Goal: Complete application form: Complete application form

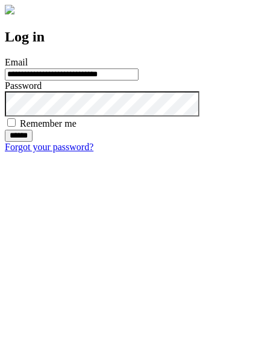
type input "**********"
click at [32, 142] on input "******" at bounding box center [19, 136] width 28 height 12
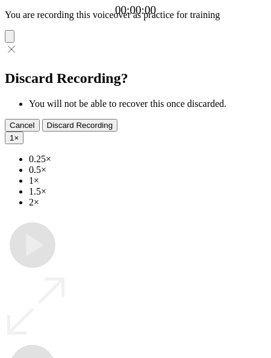
type input "**********"
